Goal: Information Seeking & Learning: Learn about a topic

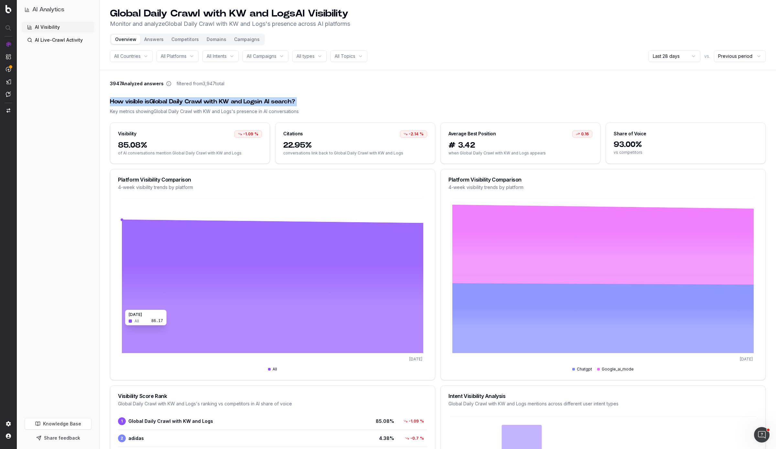
click at [149, 41] on button "Answers" at bounding box center [153, 39] width 27 height 9
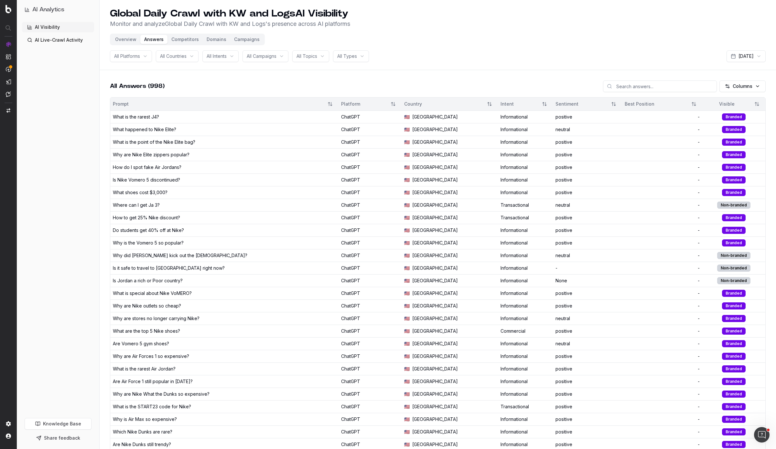
click at [187, 43] on button "Competitors" at bounding box center [184, 39] width 35 height 9
click at [186, 38] on button "Competitors" at bounding box center [184, 39] width 35 height 9
click at [188, 39] on button "Competitors" at bounding box center [184, 39] width 35 height 9
click at [169, 37] on button "Competitors" at bounding box center [184, 39] width 35 height 9
click at [188, 38] on button "Competitors" at bounding box center [184, 39] width 35 height 9
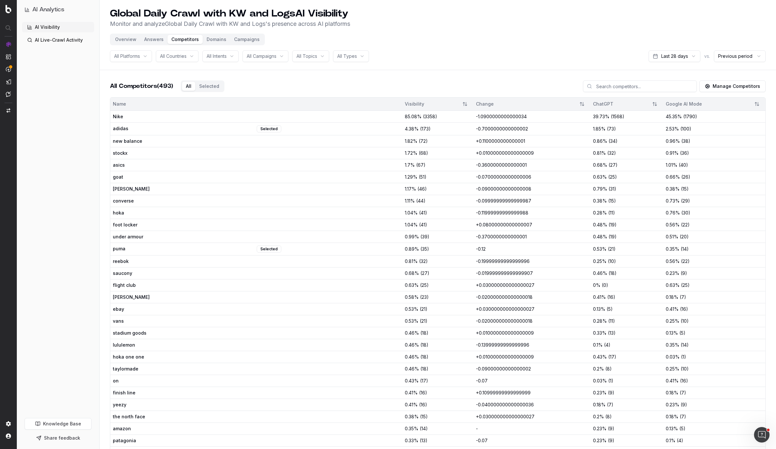
click at [217, 41] on button "Domains" at bounding box center [216, 39] width 27 height 9
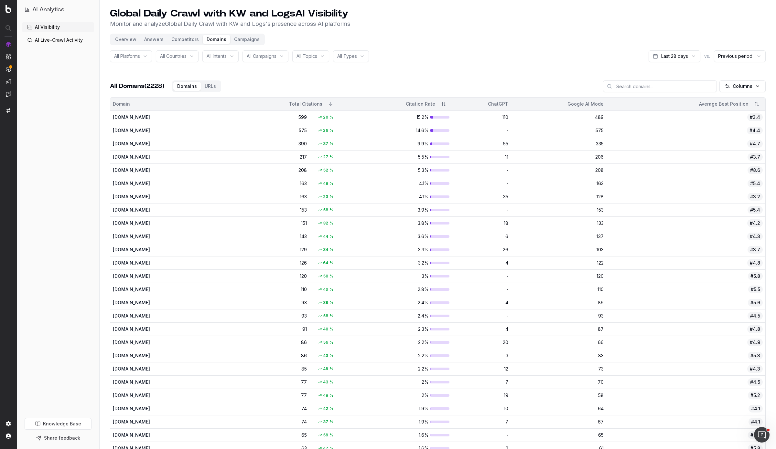
click at [244, 37] on button "Campaigns" at bounding box center [246, 39] width 33 height 9
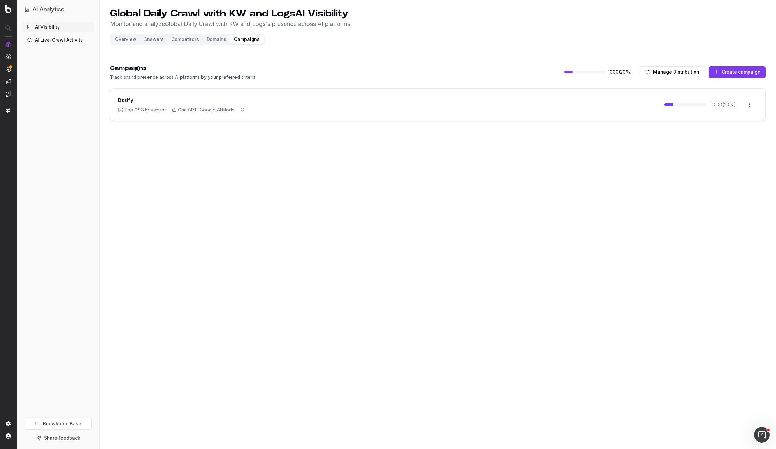
click at [403, 104] on div "Botify Top GSC Keywords ChatGPT, Google AI Mode 1000 ( 20 %) Open menu" at bounding box center [437, 105] width 655 height 32
click at [130, 104] on div "Botify Top GSC Keywords ChatGPT, Google AI Mode" at bounding box center [181, 104] width 127 height 17
click at [318, 66] on div "Campaigns Track brand presence across AI platforms by your preferred criteria. …" at bounding box center [437, 72] width 655 height 17
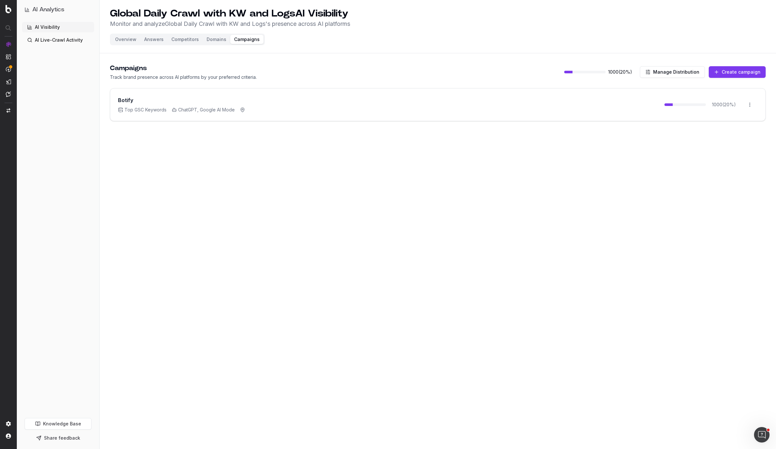
click at [120, 43] on button "Overview" at bounding box center [125, 39] width 29 height 9
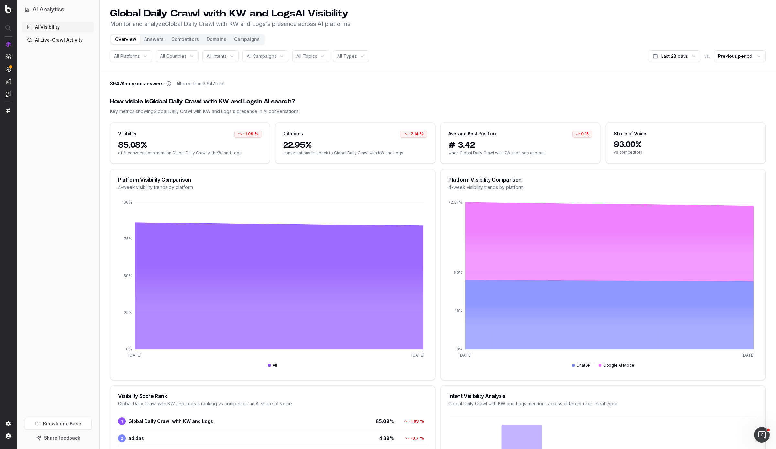
click at [147, 56] on div "All Platforms" at bounding box center [131, 56] width 42 height 12
click at [186, 53] on span "All Countries" at bounding box center [173, 56] width 26 height 6
click at [238, 61] on div "All Intents" at bounding box center [220, 56] width 36 height 12
click at [276, 59] on span "All Campaigns" at bounding box center [262, 56] width 30 height 6
click at [309, 61] on div "All Topics" at bounding box center [310, 56] width 37 height 12
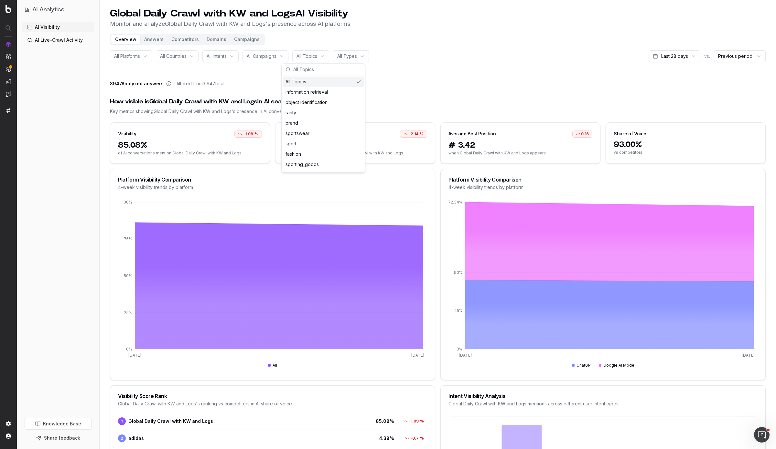
click at [362, 57] on html "AI Analytics AI Visibility AI Live-Crawl Activity Knowledge Base Share feedback…" at bounding box center [388, 224] width 776 height 449
click at [121, 56] on html "AI Analytics AI Visibility AI Live-Crawl Activity Knowledge Base Share feedback…" at bounding box center [388, 224] width 776 height 449
click at [137, 54] on span "All Platforms" at bounding box center [127, 56] width 26 height 6
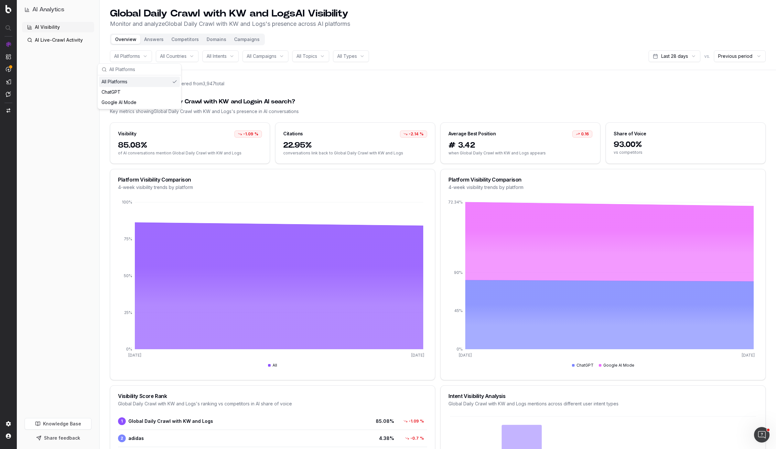
click at [70, 45] on link "AI Live-Crawl Activity" at bounding box center [58, 40] width 72 height 10
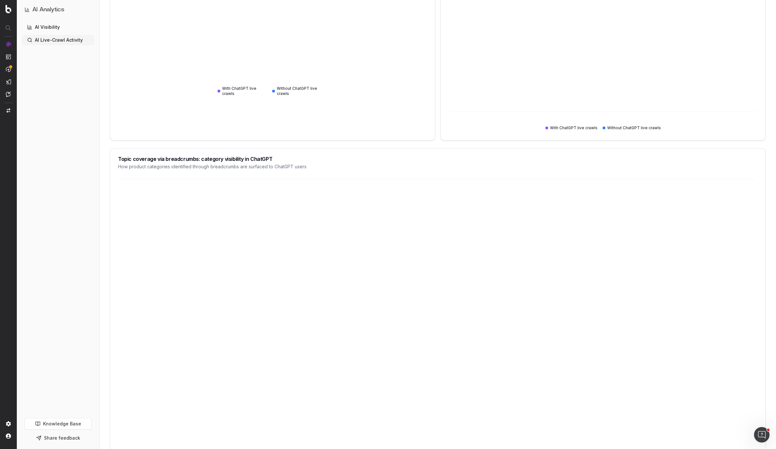
scroll to position [332, 0]
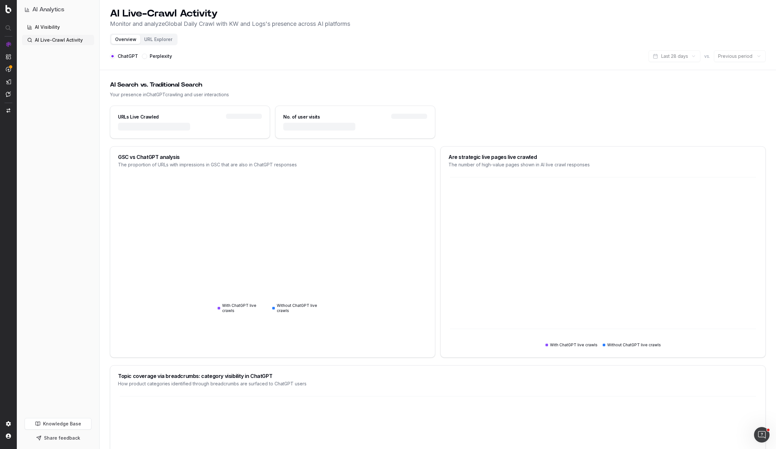
click at [51, 30] on link "AI Visibility" at bounding box center [58, 27] width 72 height 10
